Goal: Task Accomplishment & Management: Manage account settings

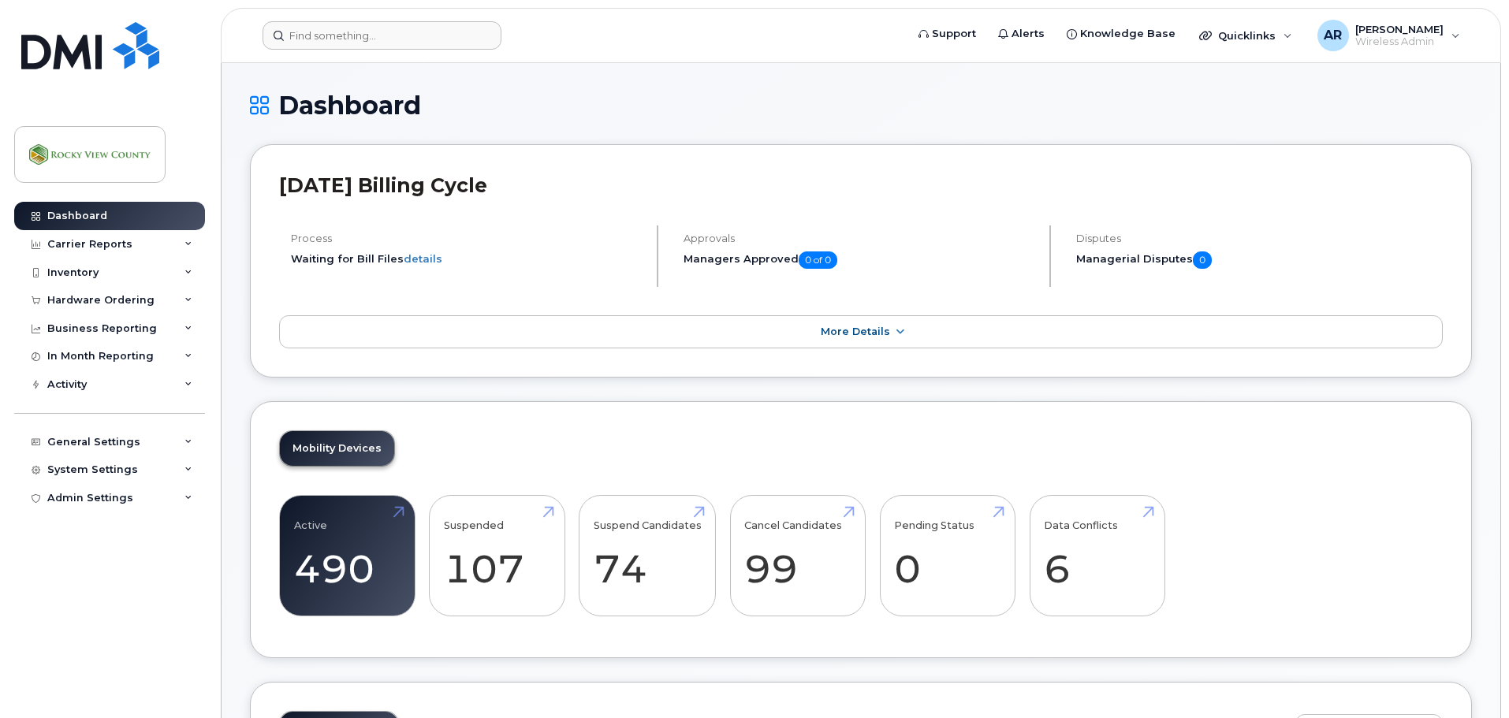
click at [390, 18] on header "Support Alerts Knowledge Base Quicklinks Suspend / Cancel Device Change SIM Car…" at bounding box center [861, 35] width 1280 height 55
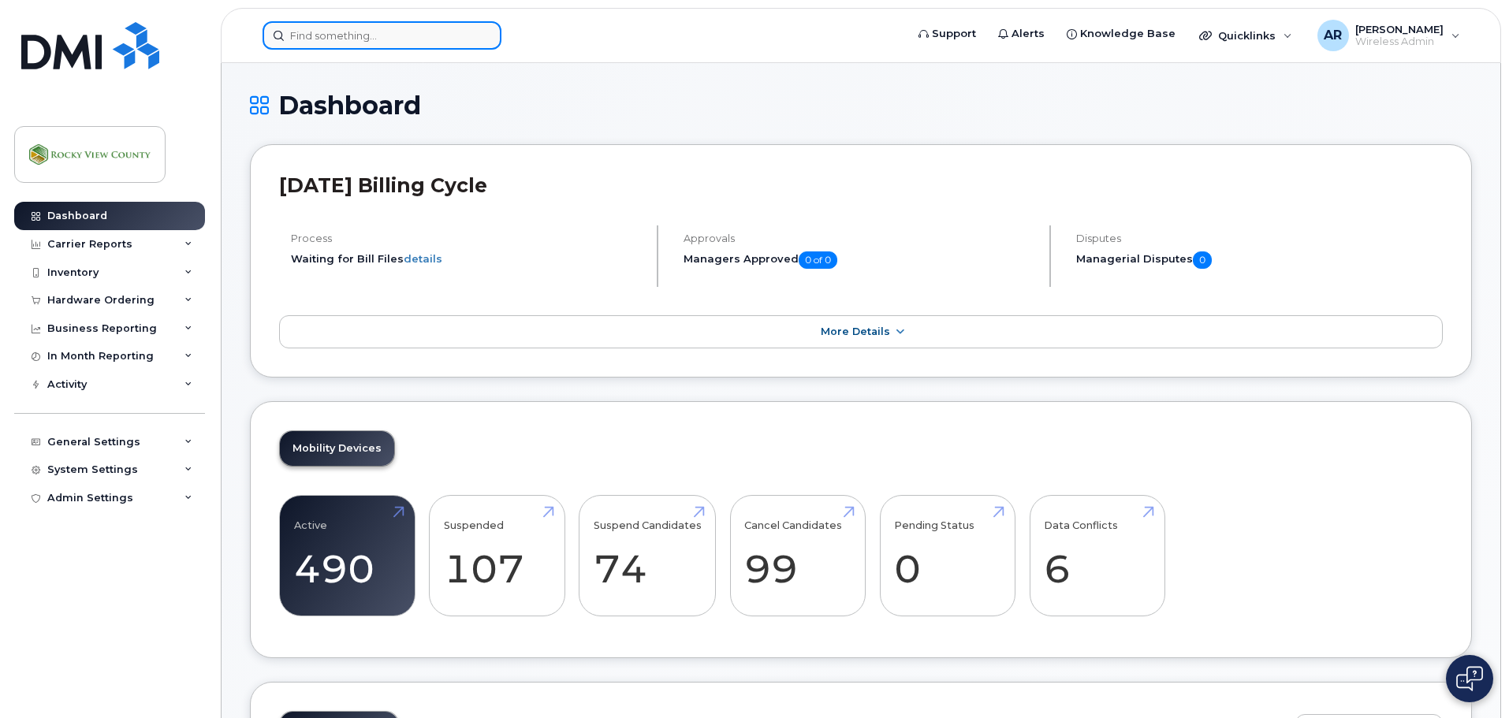
click at [386, 25] on input at bounding box center [382, 35] width 239 height 28
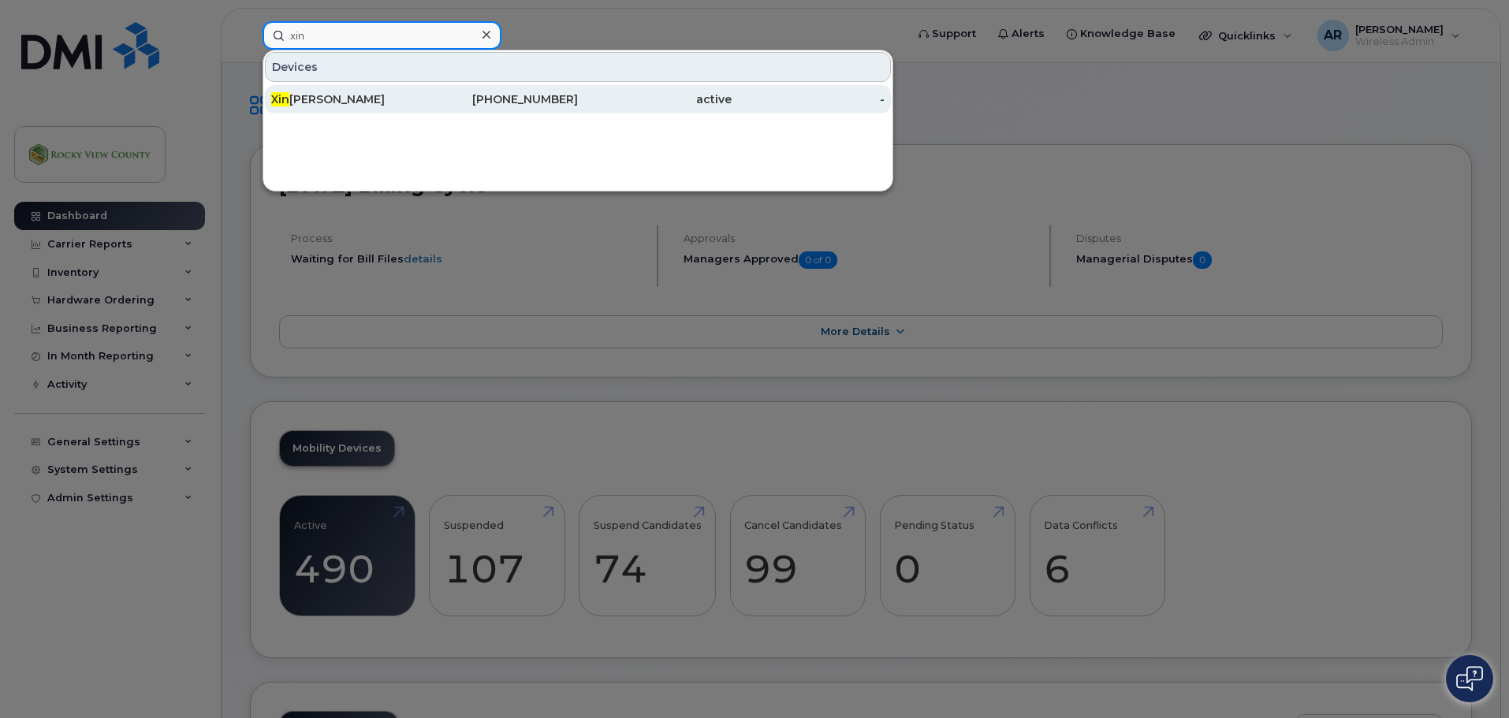
type input "xin"
click at [305, 95] on div "Xin Deng" at bounding box center [348, 99] width 154 height 16
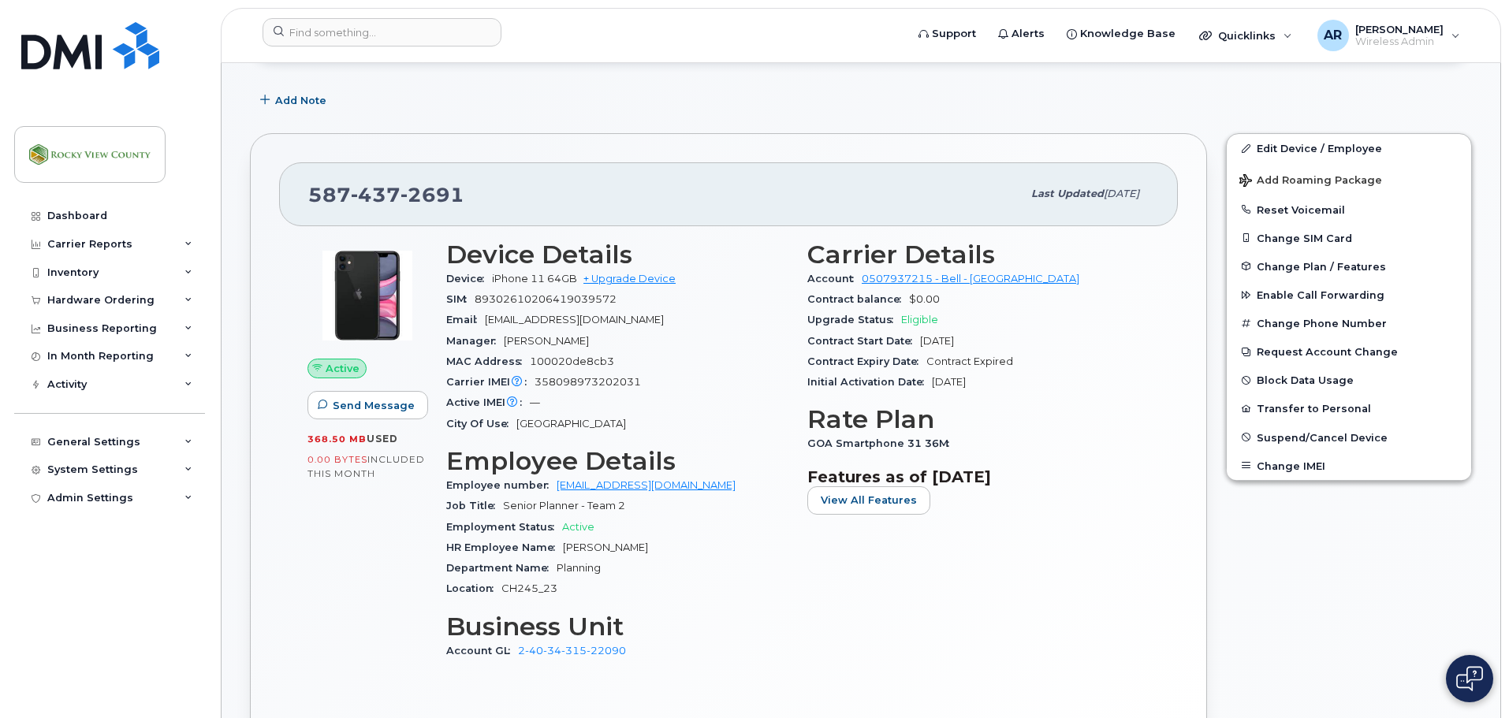
scroll to position [158, 0]
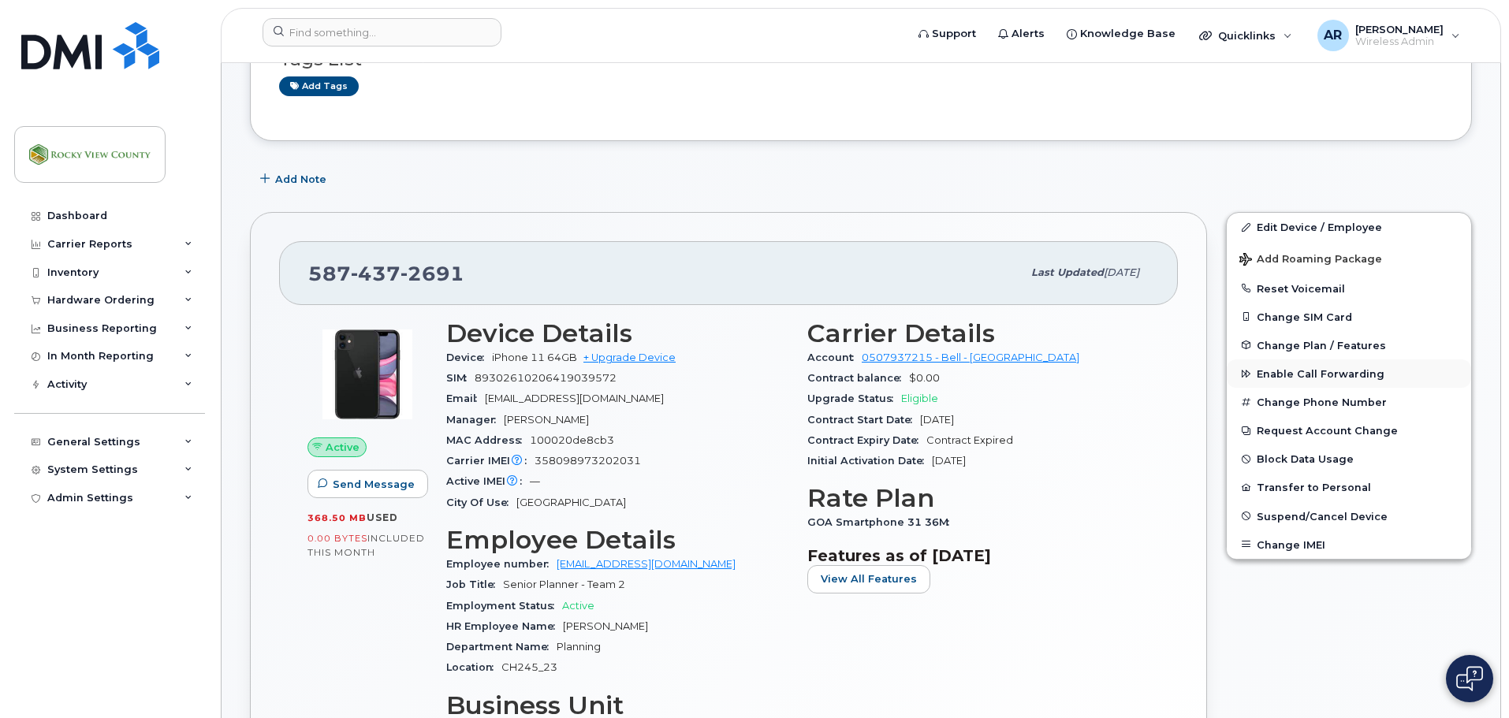
click at [1279, 370] on span "Enable Call Forwarding" at bounding box center [1321, 374] width 128 height 12
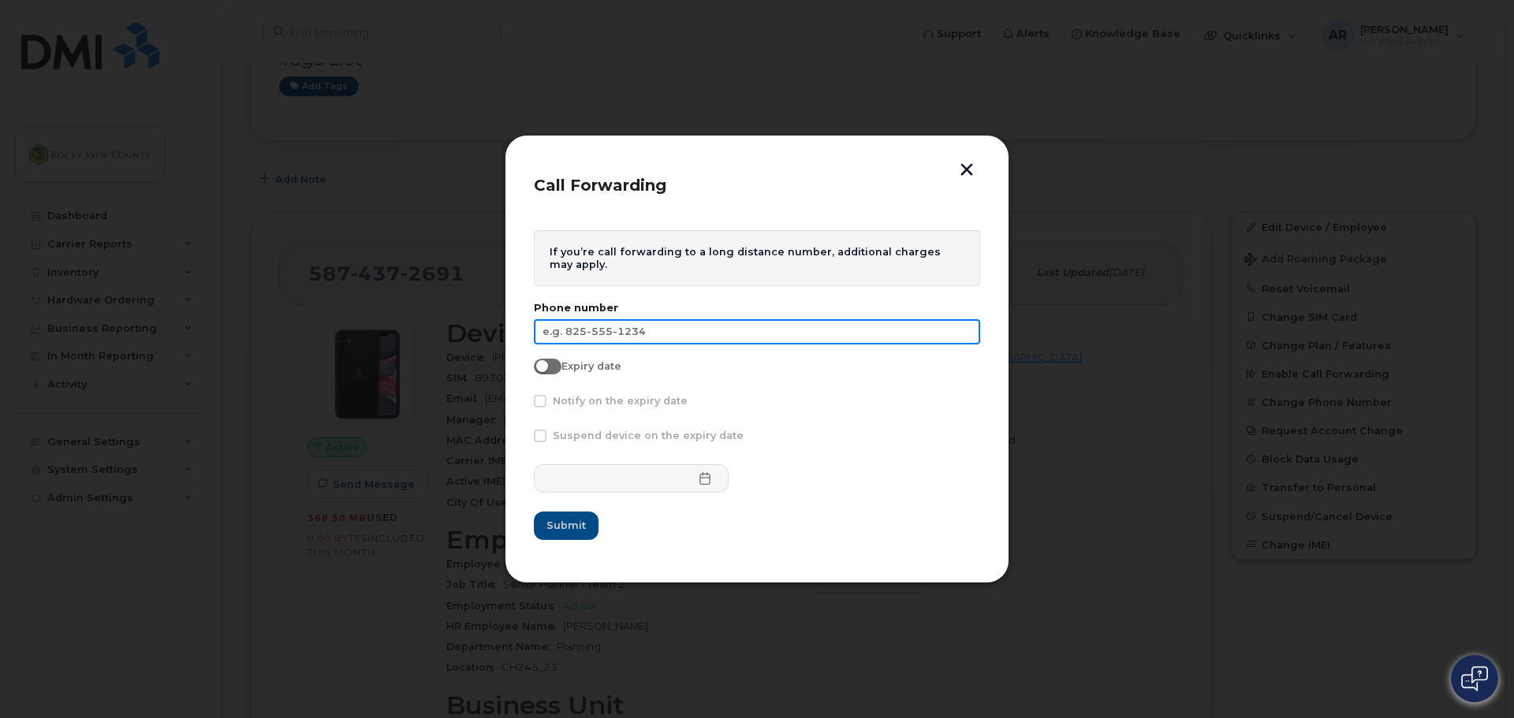
click at [701, 333] on input "text" at bounding box center [757, 331] width 446 height 25
paste input "Jayashankar"
drag, startPoint x: 710, startPoint y: 330, endPoint x: 374, endPoint y: 330, distance: 335.1
click at [374, 330] on div "Call Forwarding If you’re call forwarding to a long distance number, additional…" at bounding box center [757, 359] width 1514 height 718
click at [685, 337] on input "Jayashankar" at bounding box center [757, 331] width 446 height 25
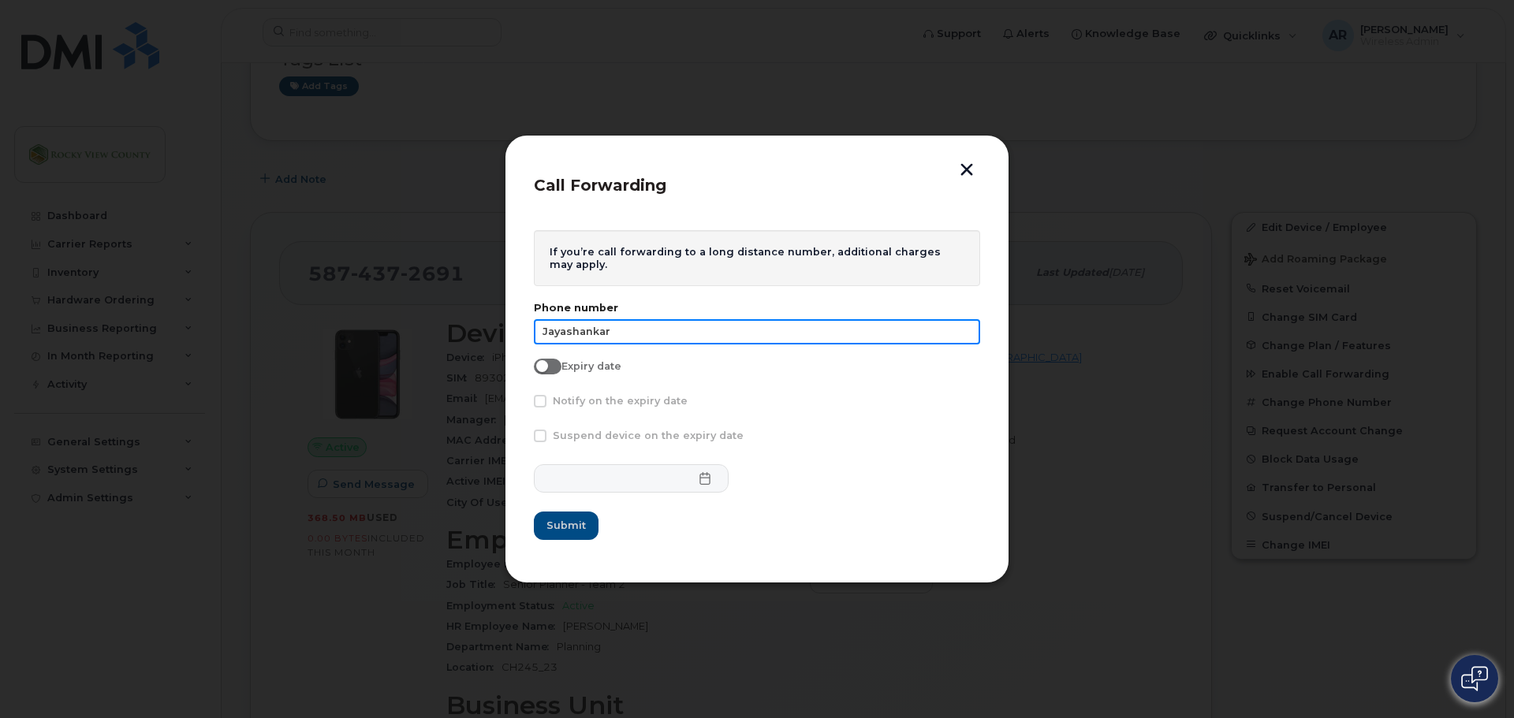
click at [685, 337] on input "Jayashankar" at bounding box center [757, 331] width 446 height 25
paste input "[PHONE_NUMBER]"
type input "[PHONE_NUMBER]"
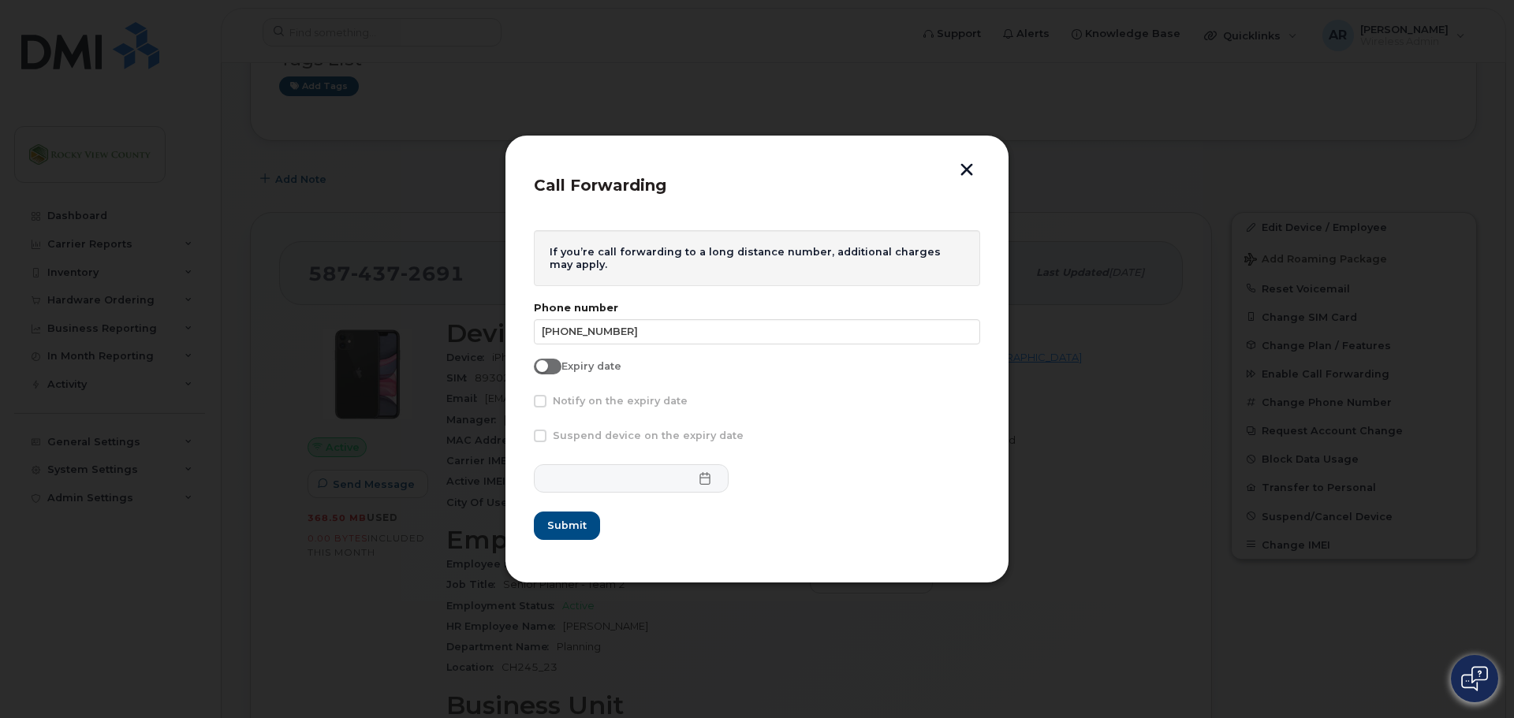
click at [553, 368] on span at bounding box center [548, 367] width 28 height 16
click at [546, 368] on input "Expiry date" at bounding box center [540, 365] width 13 height 13
checkbox input "true"
click at [543, 404] on span at bounding box center [540, 401] width 13 height 13
click at [523, 403] on input "Notify on the expiry date" at bounding box center [519, 399] width 8 height 8
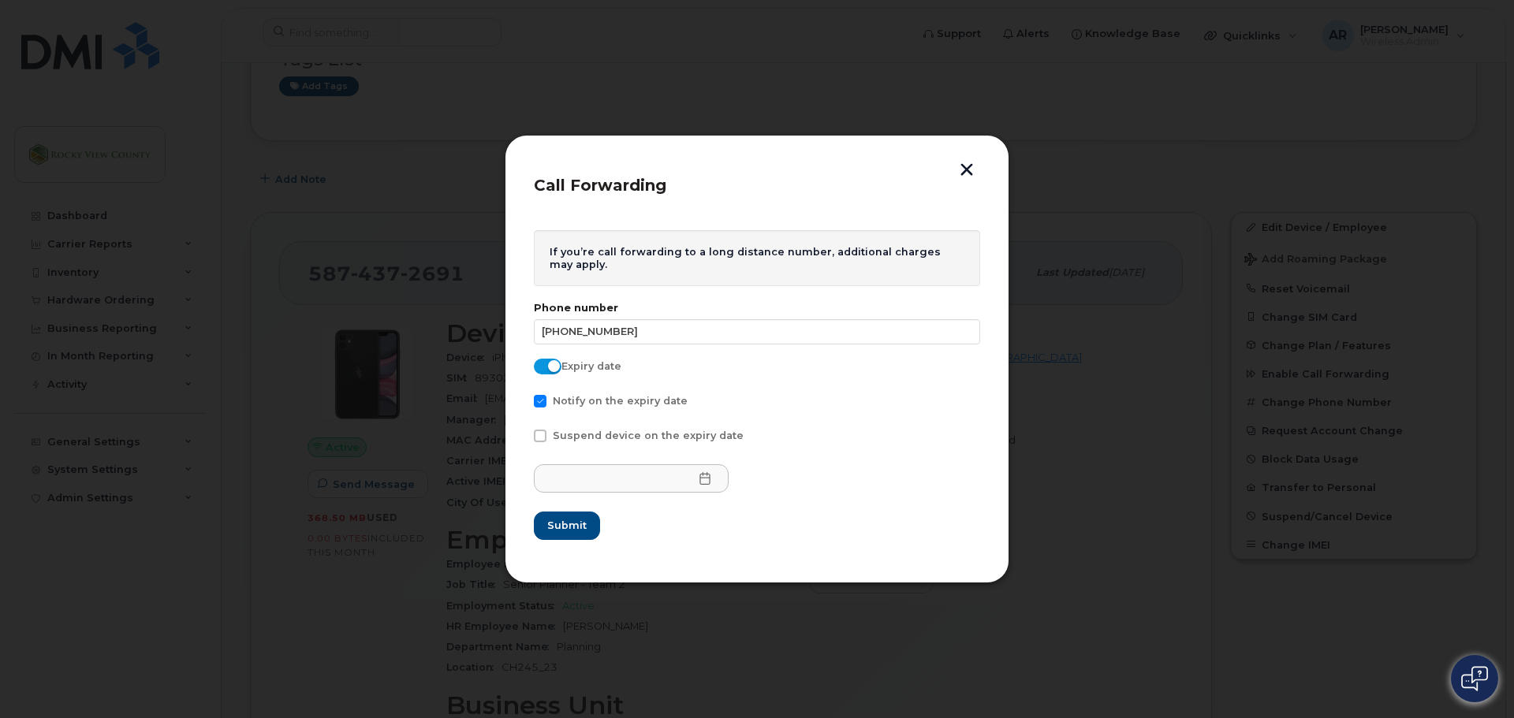
click at [543, 404] on span at bounding box center [540, 401] width 13 height 13
click at [523, 403] on input "Notify on the expiry date" at bounding box center [519, 399] width 8 height 8
checkbox input "false"
click at [699, 478] on icon at bounding box center [704, 478] width 10 height 13
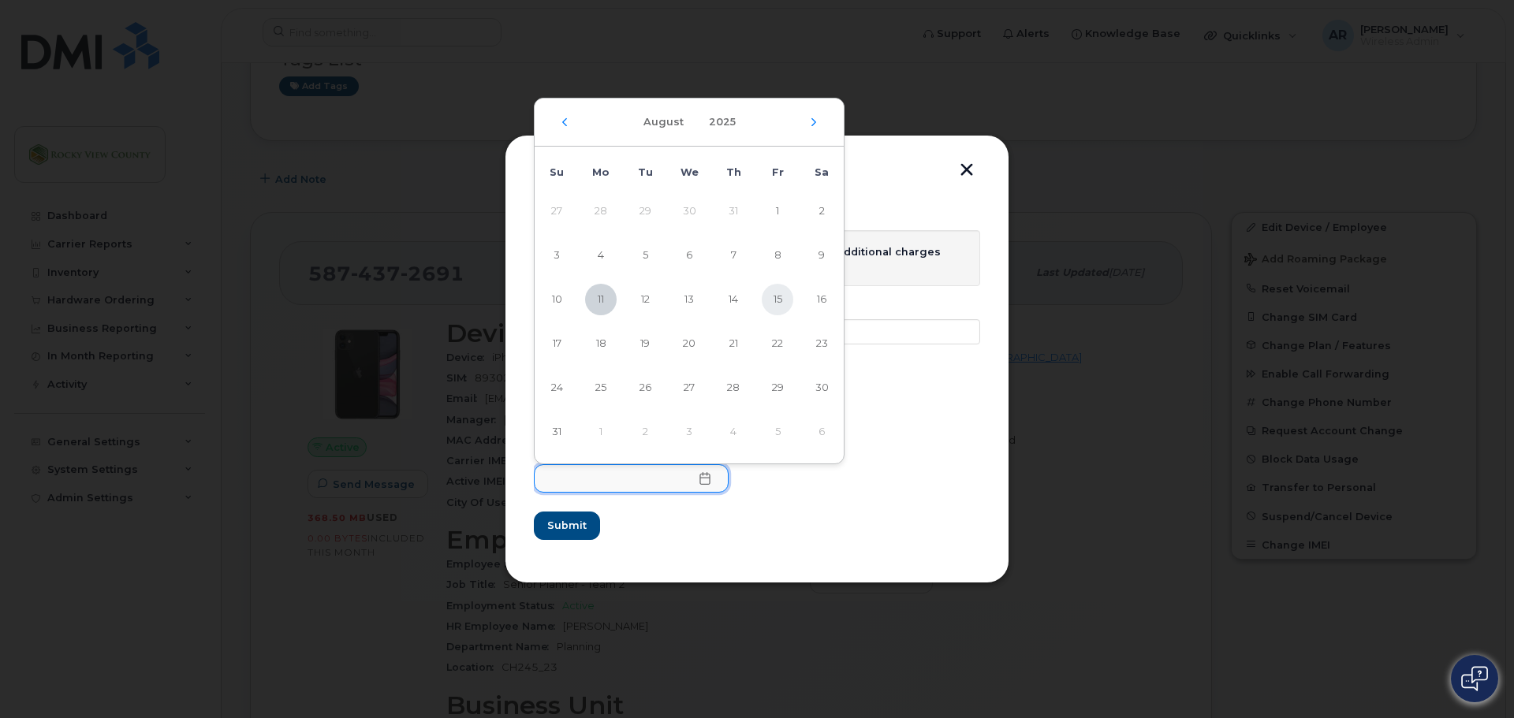
click at [778, 302] on span "15" at bounding box center [778, 300] width 32 height 32
type input "[DATE]"
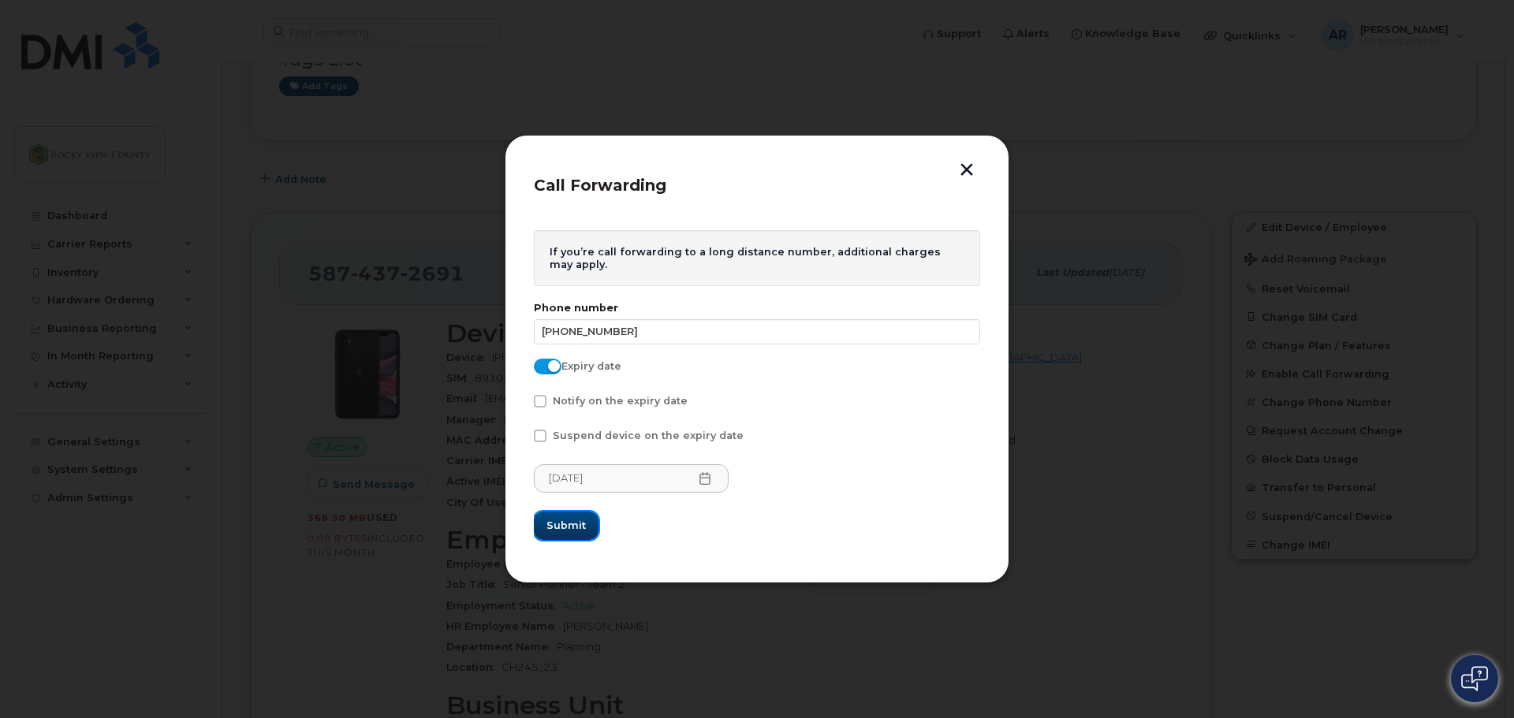
click at [551, 527] on span "Submit" at bounding box center [565, 525] width 39 height 15
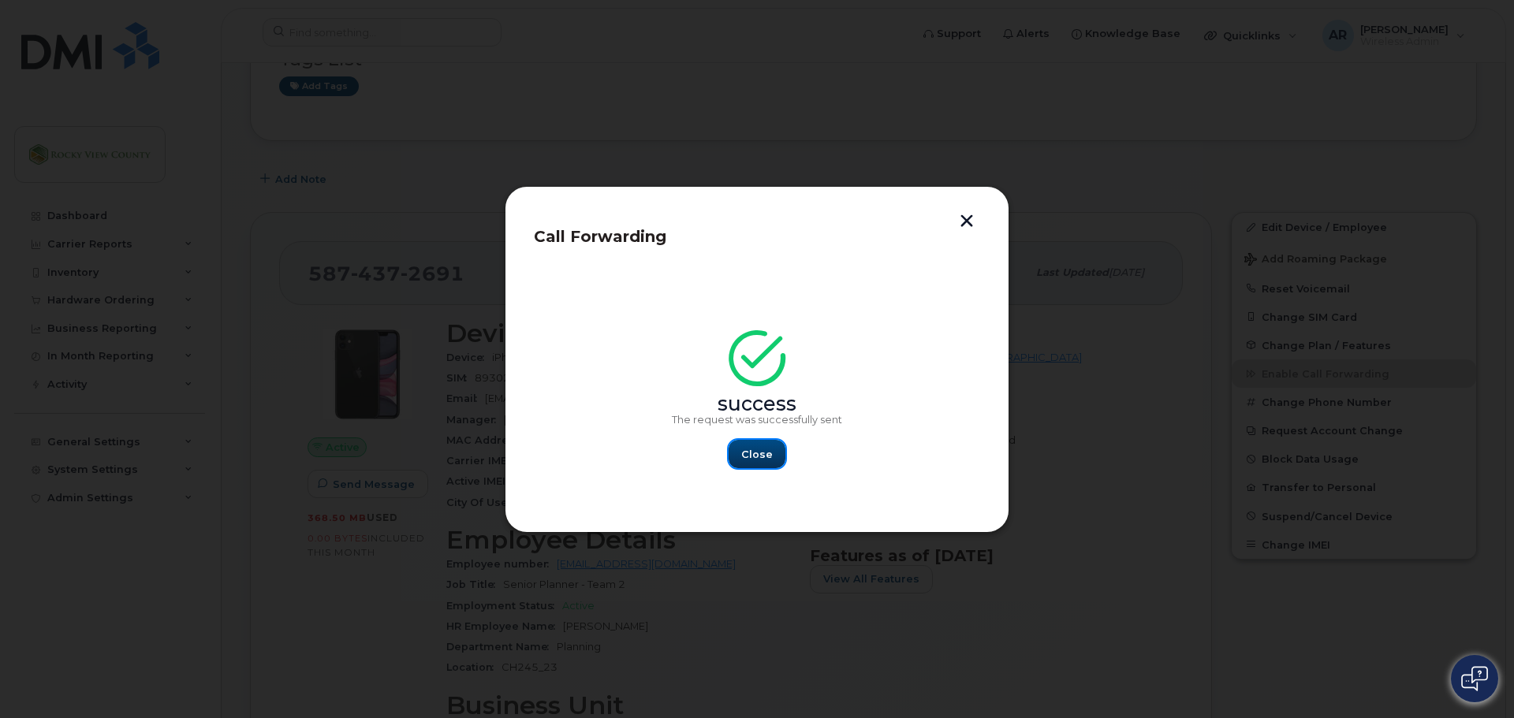
click at [768, 447] on span "Close" at bounding box center [757, 454] width 32 height 15
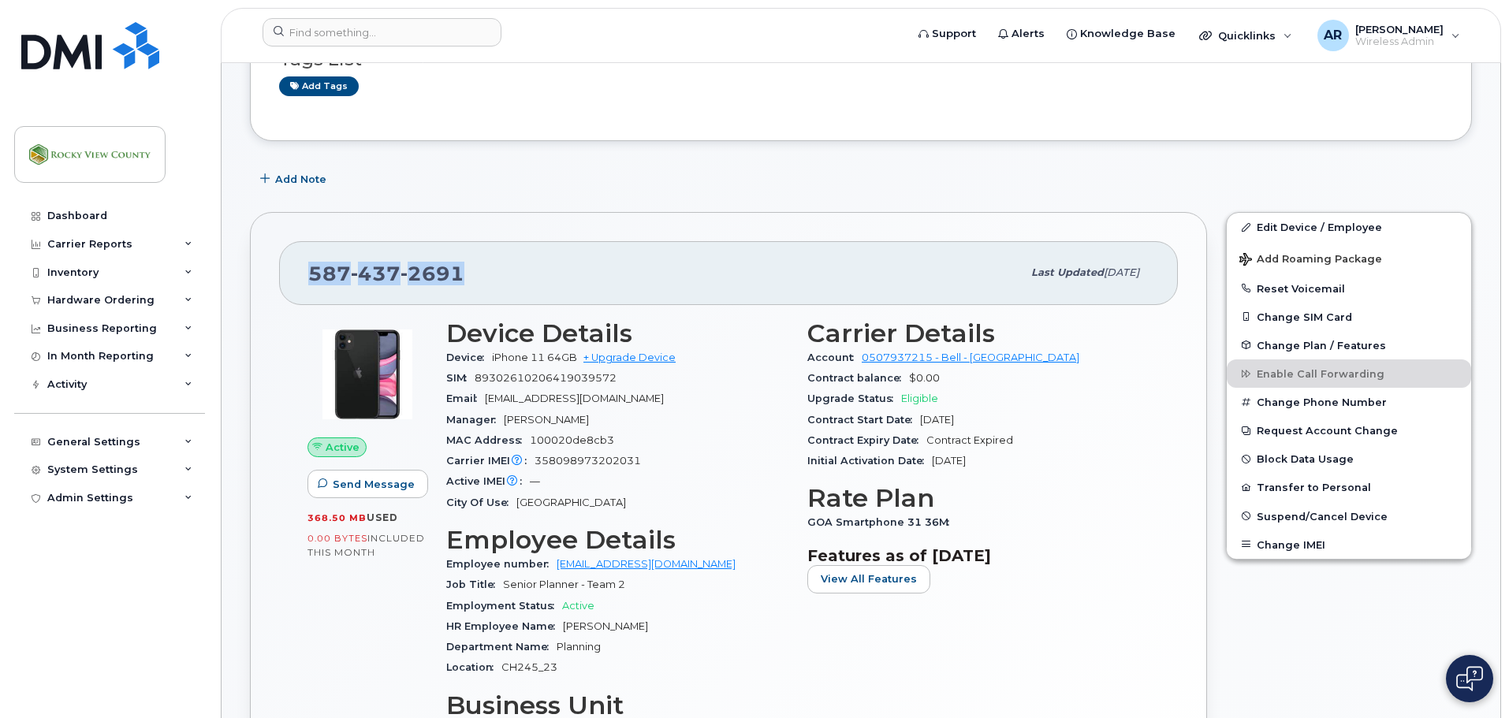
drag, startPoint x: 461, startPoint y: 276, endPoint x: 296, endPoint y: 277, distance: 164.8
click at [292, 274] on div "[PHONE_NUMBER] Last updated [DATE]" at bounding box center [728, 272] width 899 height 63
copy span "[PHONE_NUMBER]"
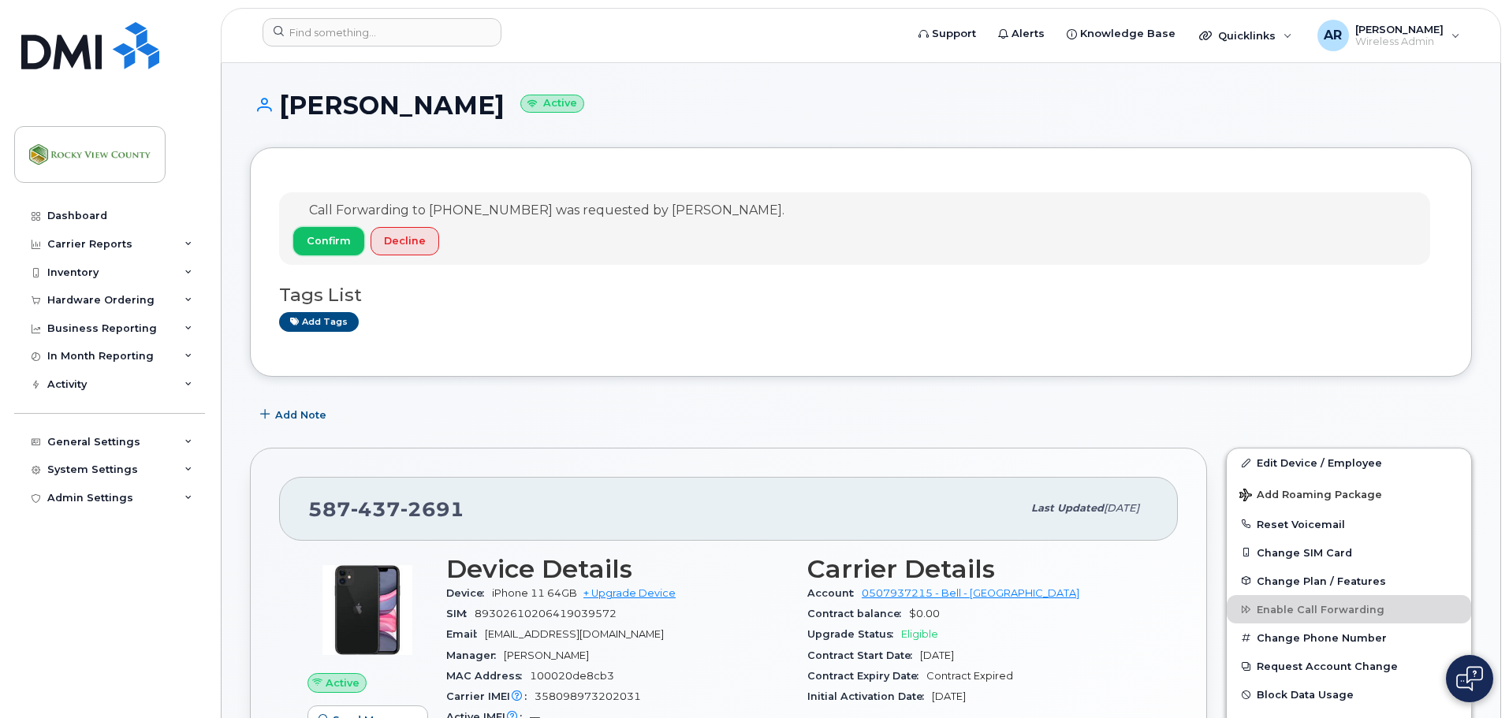
click at [343, 230] on button "Confirm" at bounding box center [328, 241] width 71 height 28
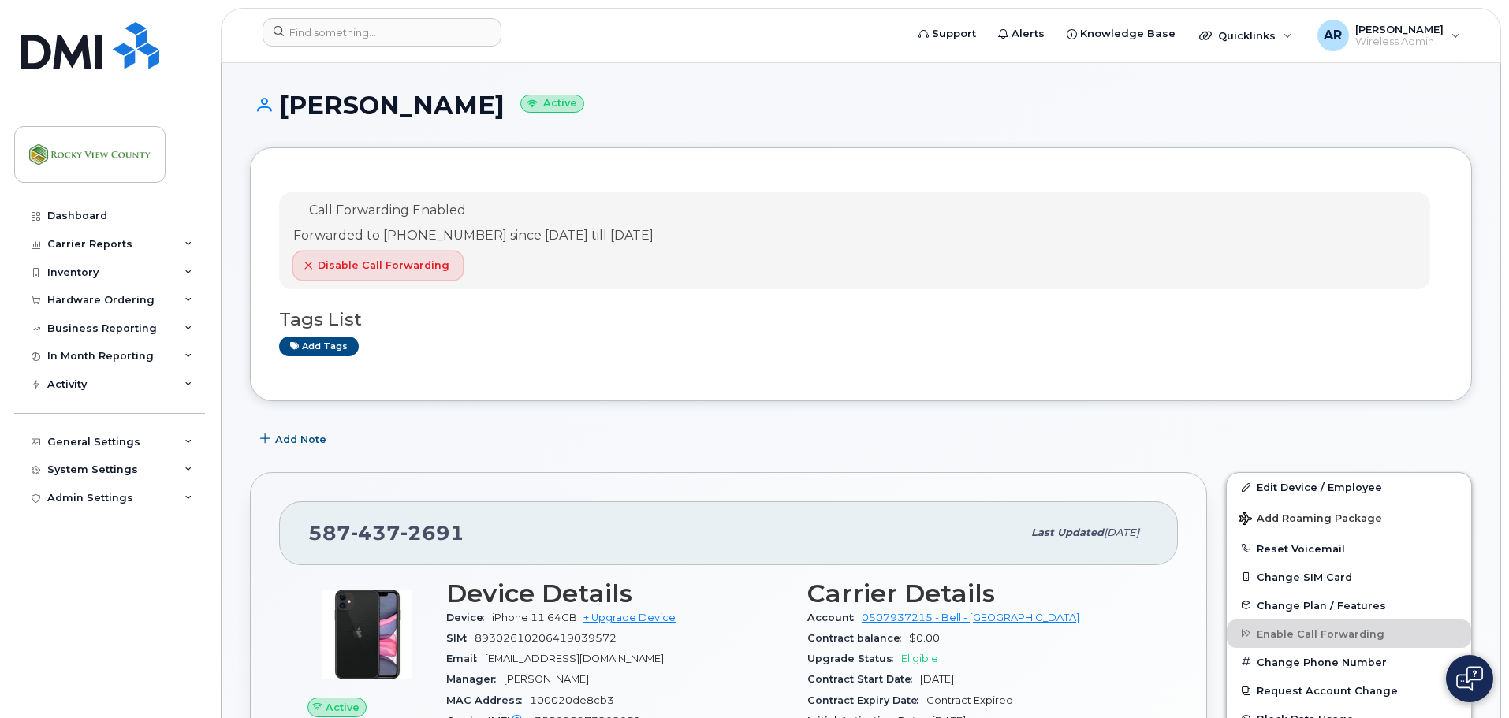
click at [390, 262] on span "Disable Call Forwarding" at bounding box center [384, 265] width 132 height 15
